Goal: Transaction & Acquisition: Purchase product/service

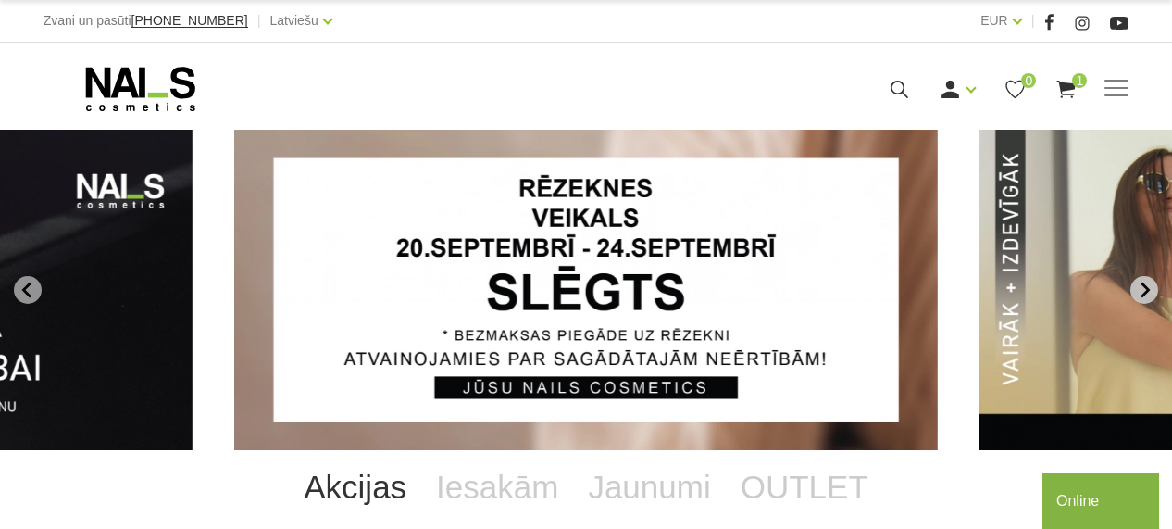
click at [1145, 280] on button "Next slide" at bounding box center [1144, 290] width 28 height 28
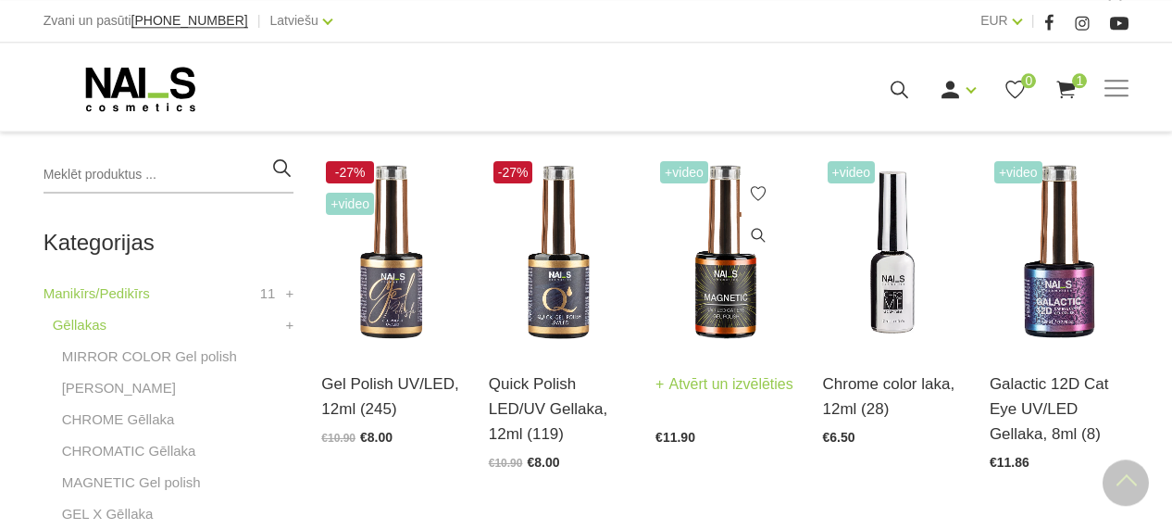
scroll to position [443, 0]
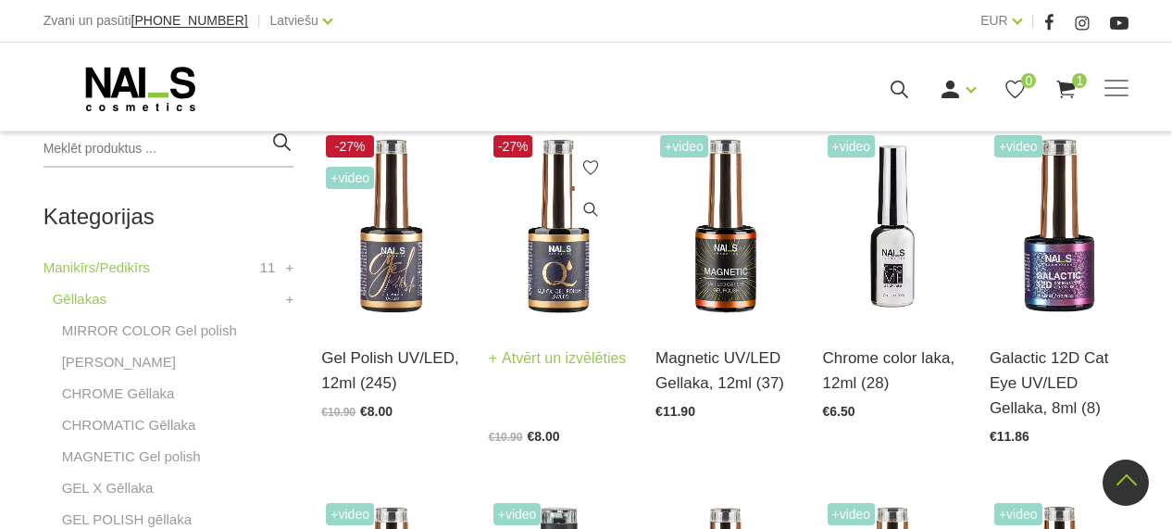
click at [549, 252] on img at bounding box center [558, 227] width 139 height 192
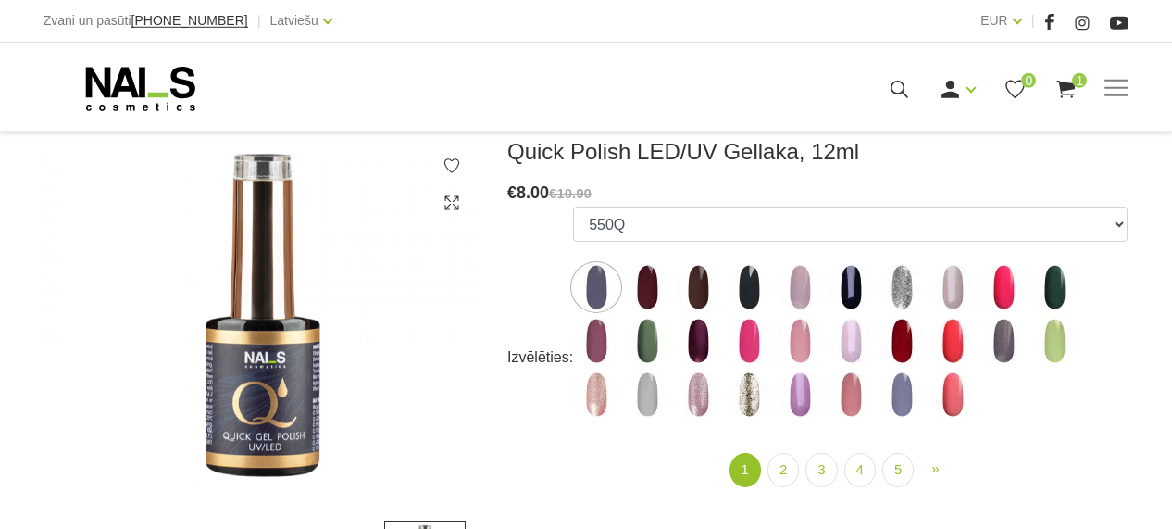
scroll to position [256, 0]
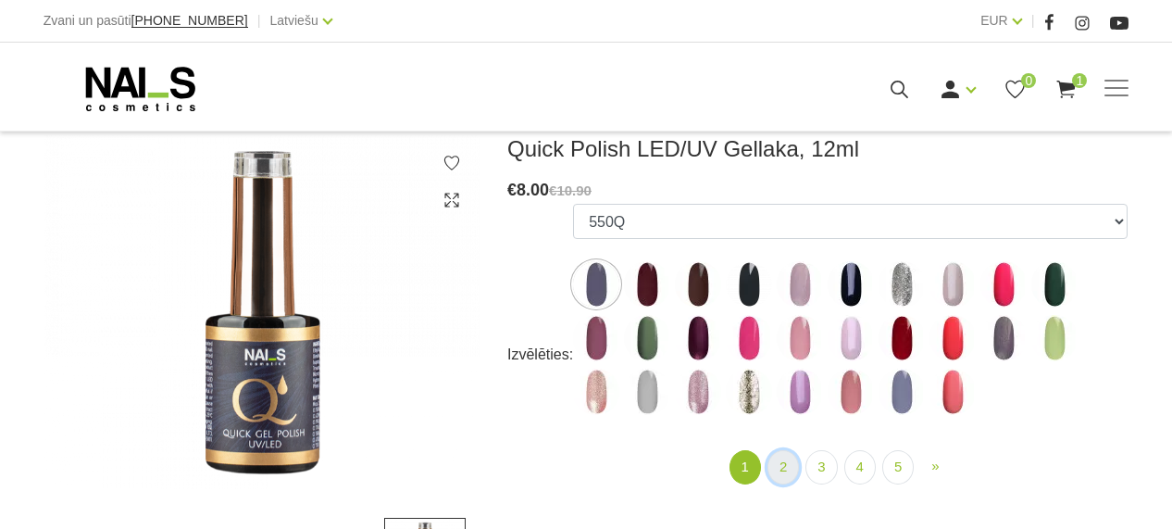
click at [772, 466] on link "2" at bounding box center [782, 467] width 31 height 34
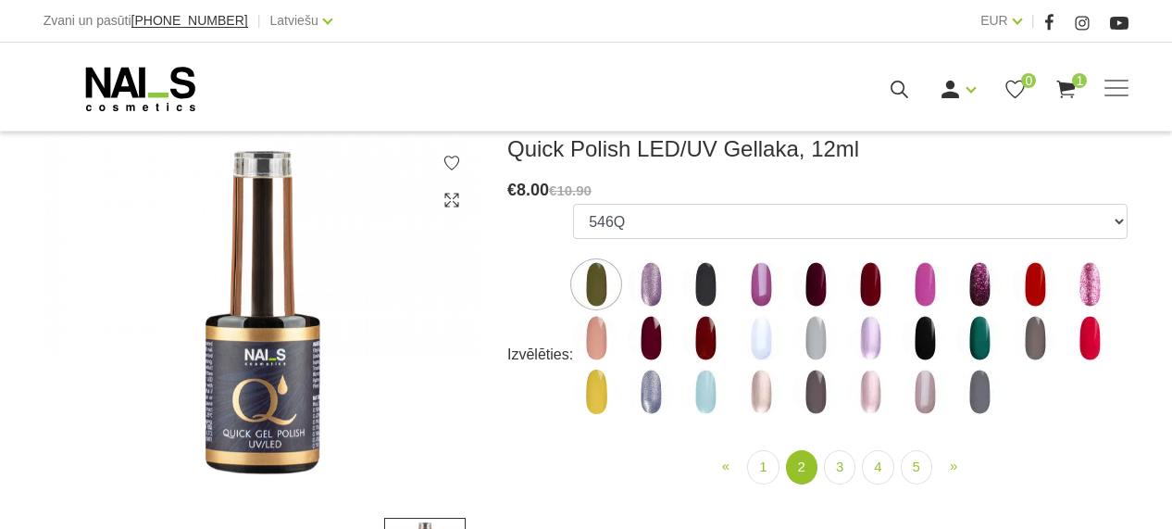
click at [1084, 342] on img at bounding box center [1089, 338] width 46 height 46
select select "4395"
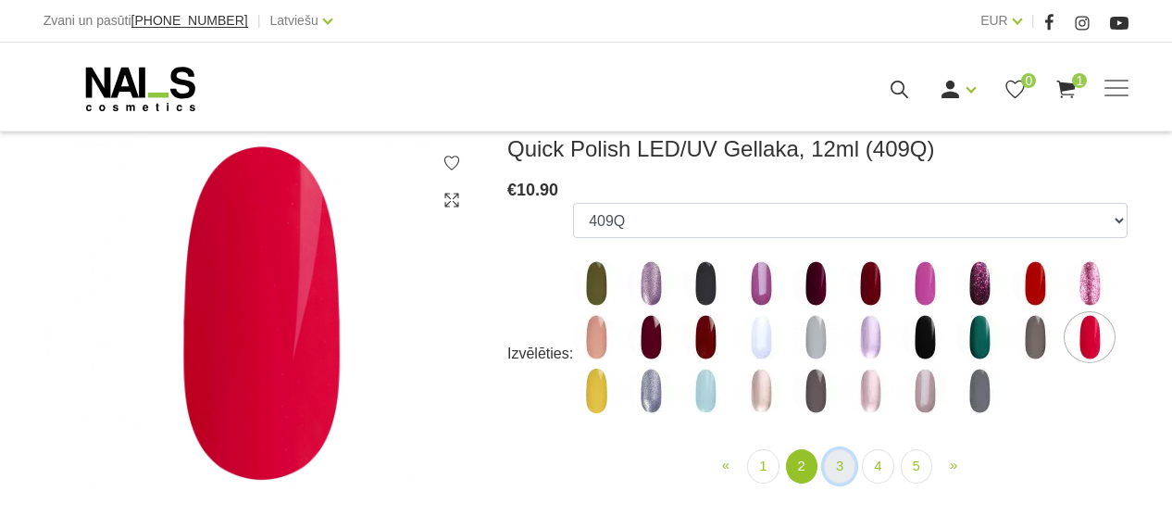
click at [834, 464] on link "3" at bounding box center [839, 466] width 31 height 34
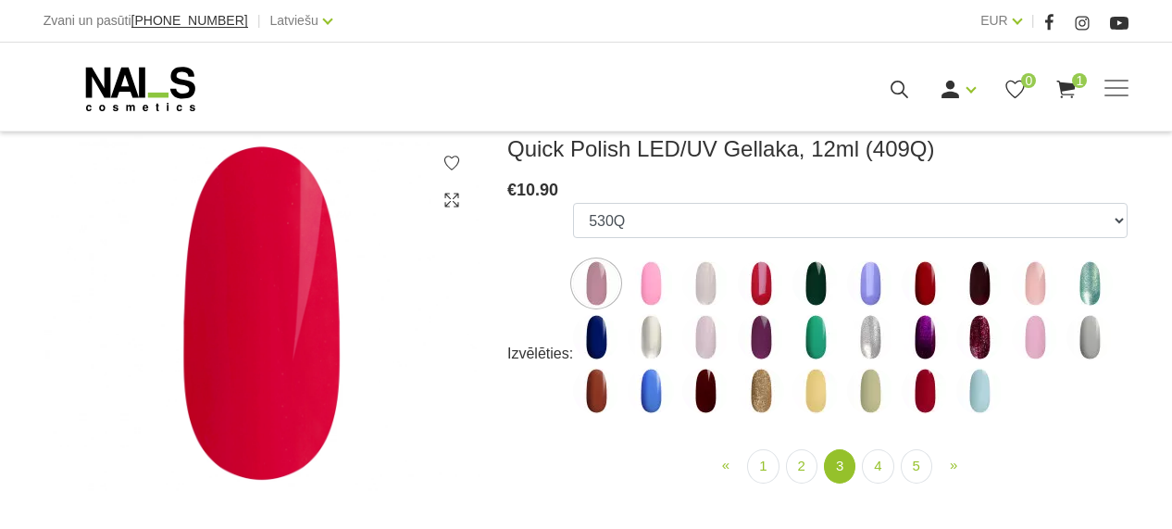
click at [869, 283] on img at bounding box center [870, 283] width 46 height 46
select select "4423"
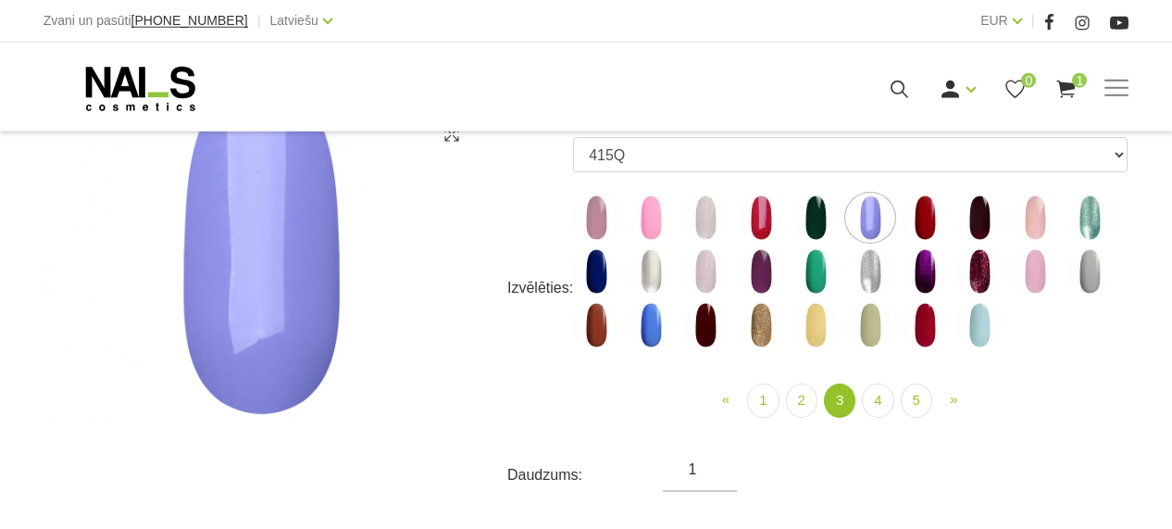
scroll to position [385, 0]
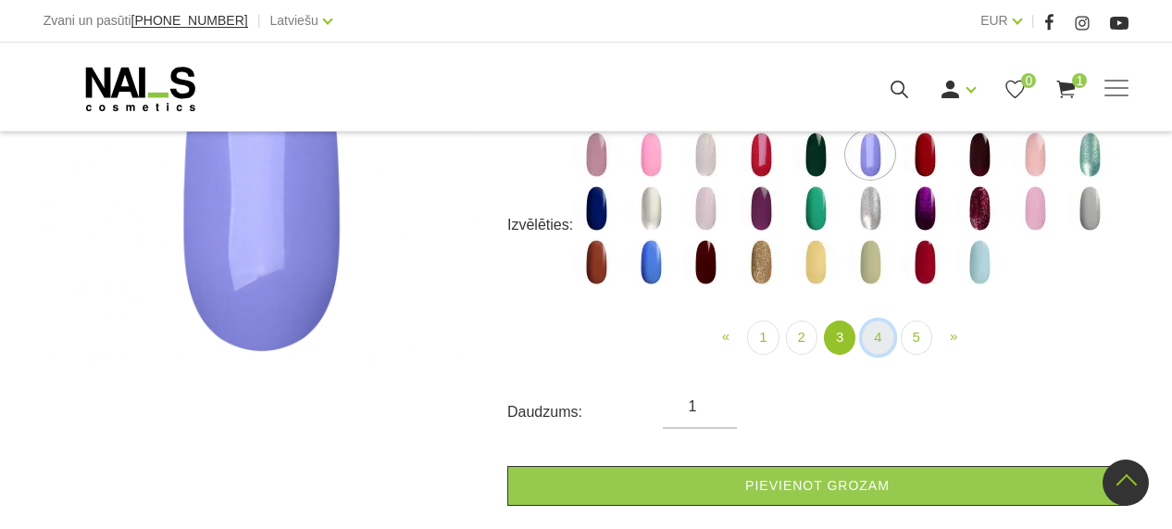
click at [878, 343] on link "4" at bounding box center [877, 337] width 31 height 34
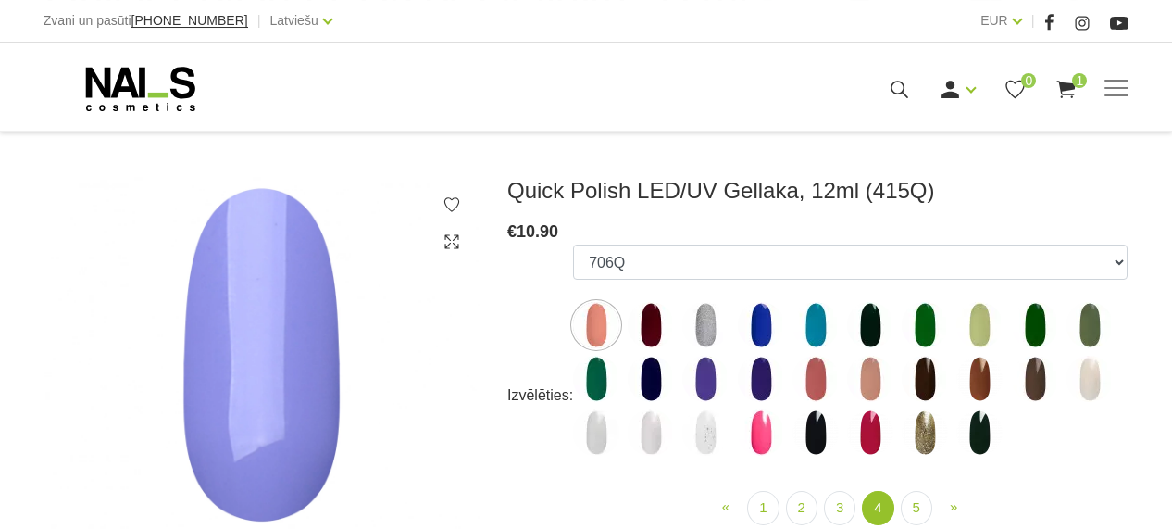
scroll to position [256, 0]
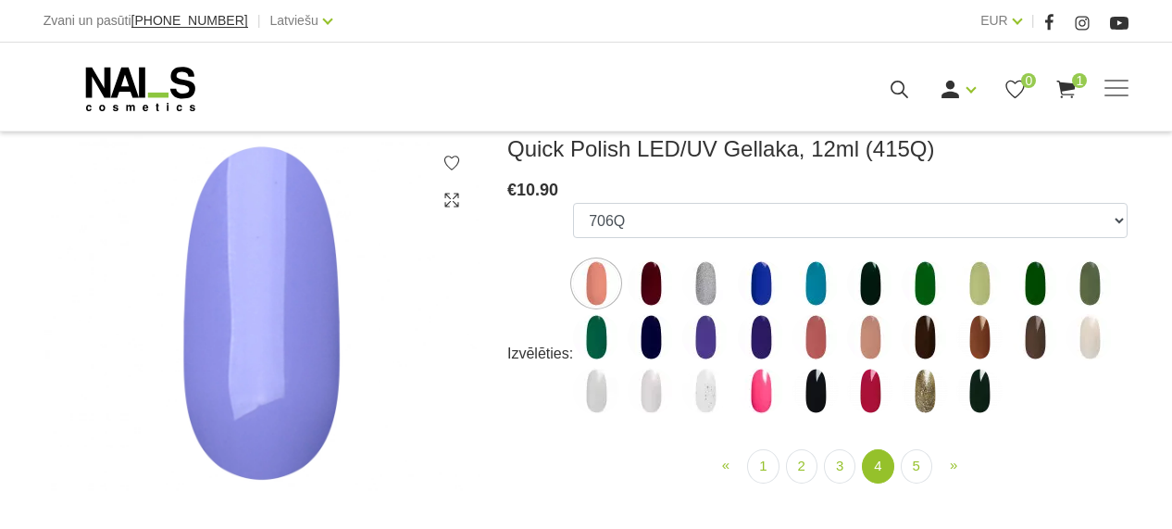
click at [753, 290] on img at bounding box center [761, 283] width 46 height 46
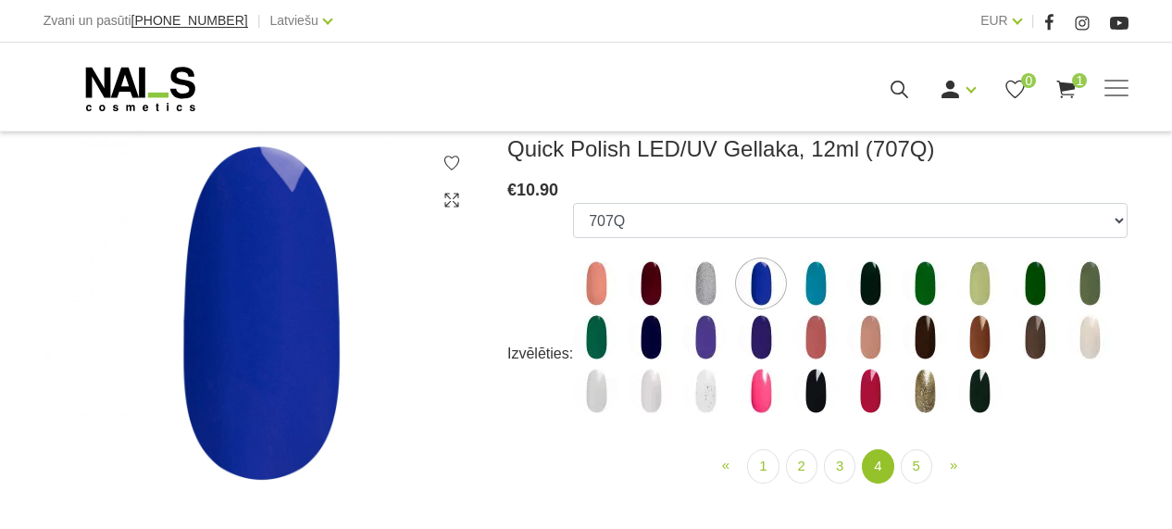
click at [698, 329] on img at bounding box center [705, 337] width 46 height 46
select select "5445"
